Goal: Information Seeking & Learning: Learn about a topic

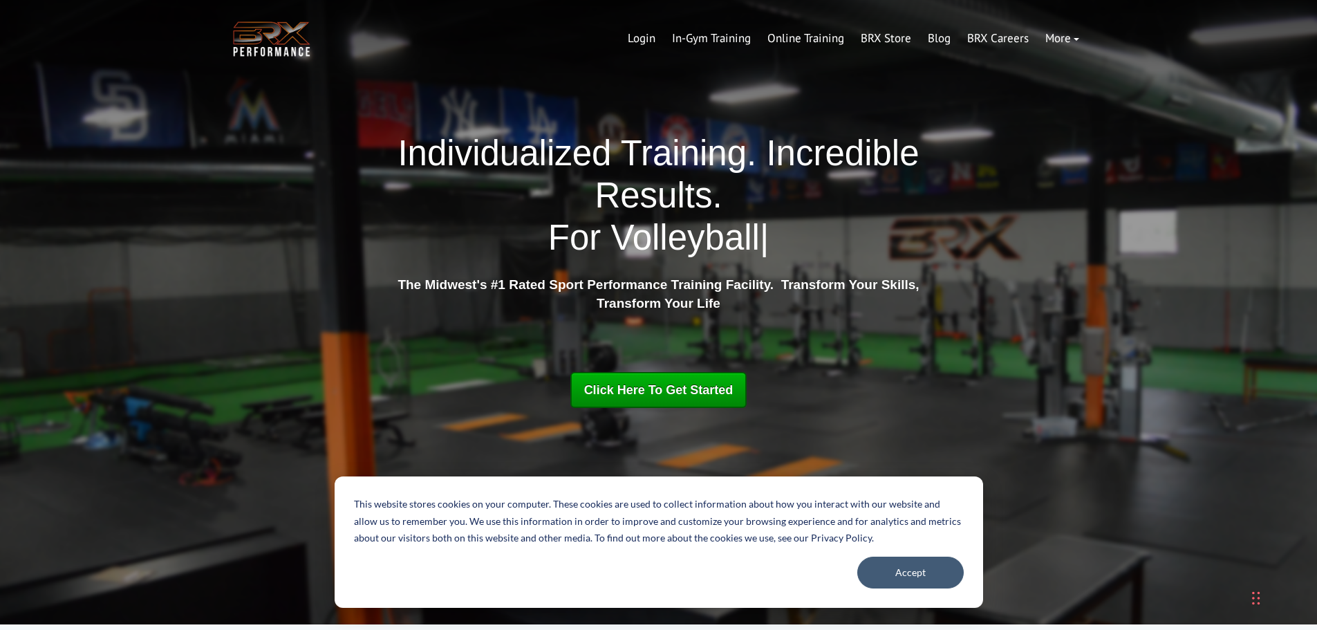
drag, startPoint x: 1309, startPoint y: 72, endPoint x: 1327, endPoint y: 137, distance: 67.3
click at [742, 41] on link "In-Gym Training" at bounding box center [711, 38] width 95 height 33
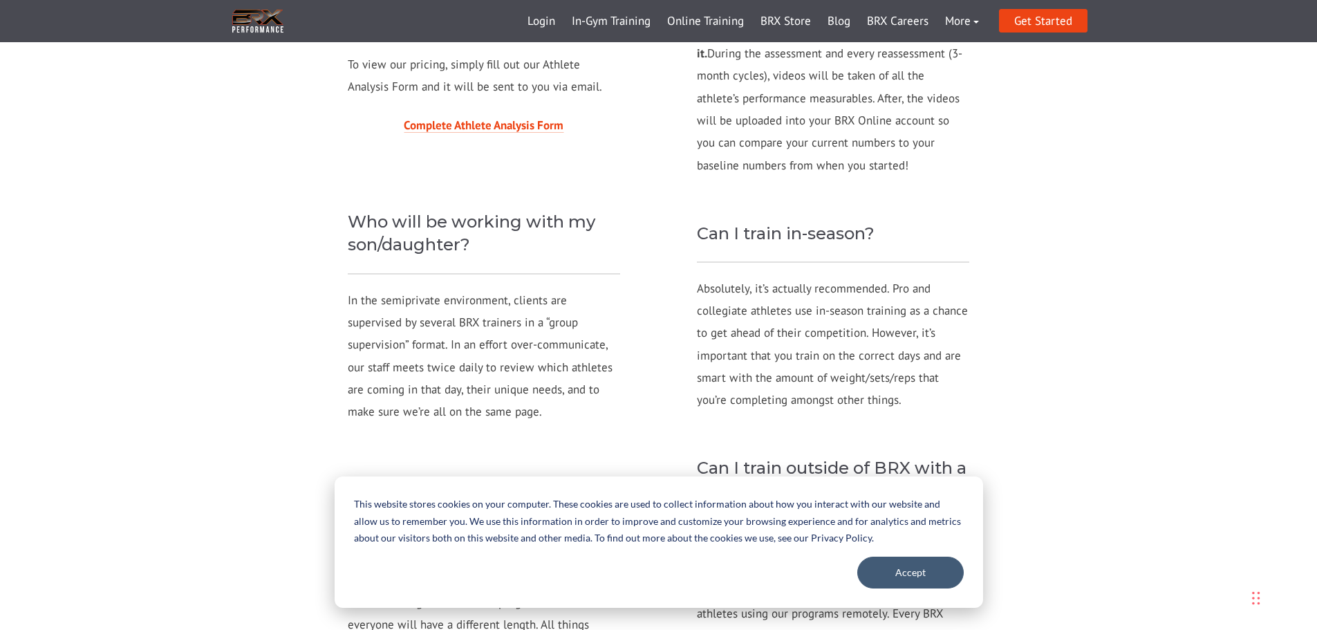
scroll to position [1476, 0]
